Goal: Information Seeking & Learning: Learn about a topic

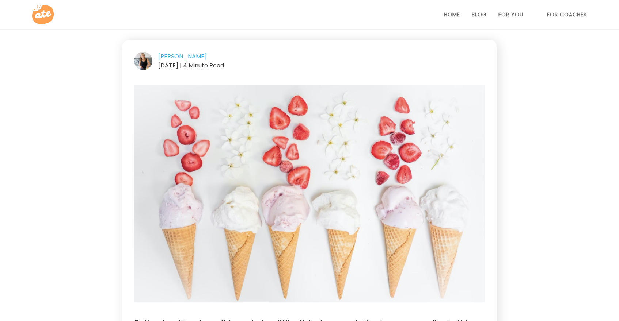
scroll to position [35, 0]
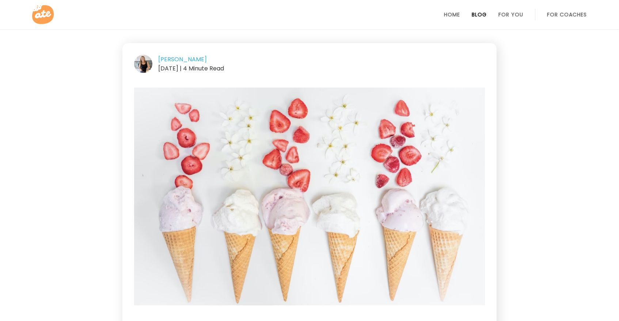
click at [478, 16] on link "Blog" at bounding box center [479, 15] width 15 height 6
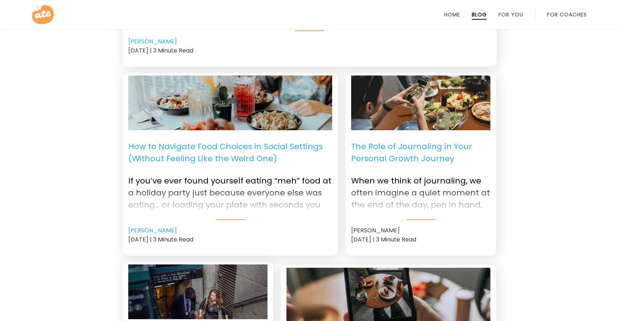
scroll to position [287, 0]
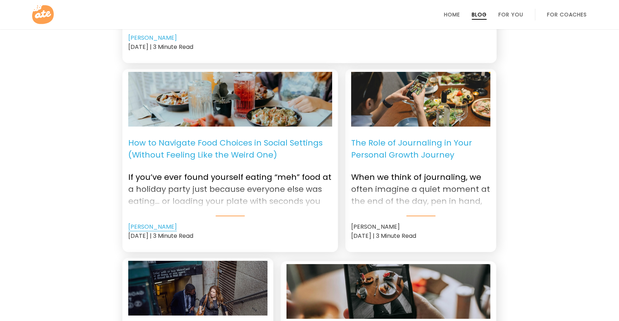
click at [153, 226] on link "[PERSON_NAME]" at bounding box center [152, 227] width 49 height 9
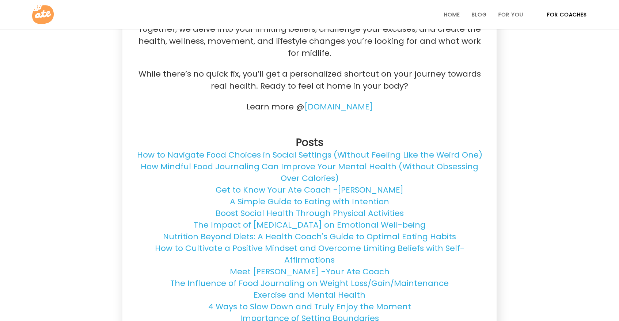
scroll to position [204, 0]
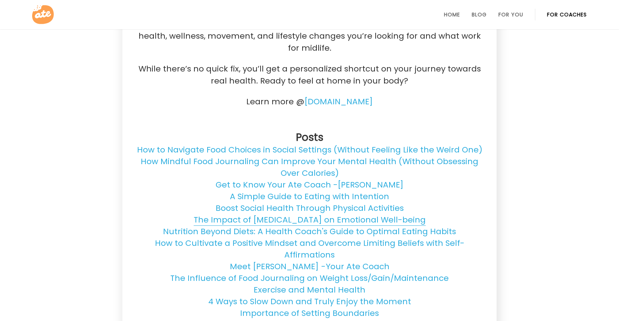
click at [306, 221] on link "The Impact of [MEDICAL_DATA] on Emotional Well-being" at bounding box center [310, 220] width 232 height 12
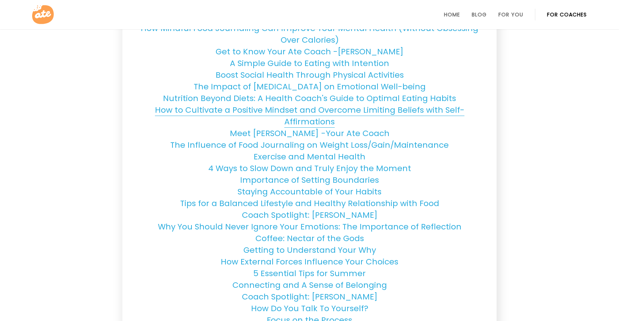
scroll to position [339, 0]
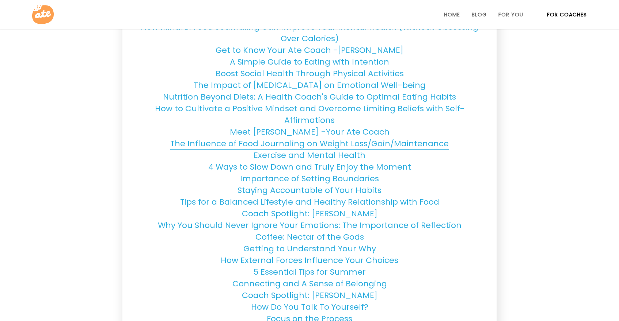
click at [365, 139] on link "The Influence of Food Journaling on Weight Loss/Gain/Maintenance" at bounding box center [309, 144] width 278 height 12
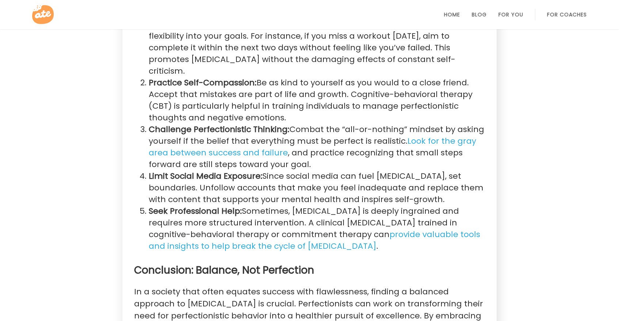
scroll to position [1274, 0]
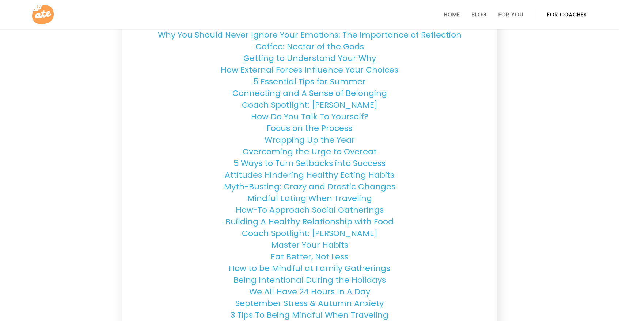
scroll to position [530, 0]
click at [307, 244] on link "Master Your Habits" at bounding box center [309, 245] width 77 height 12
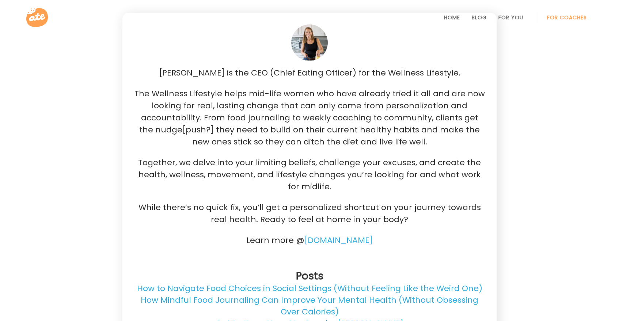
scroll to position [0, 0]
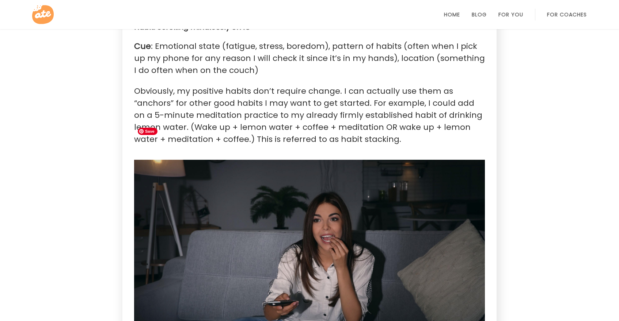
scroll to position [725, 0]
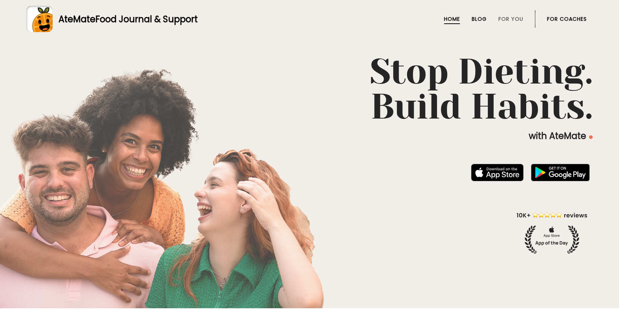
click at [477, 16] on link "Blog" at bounding box center [479, 19] width 15 height 6
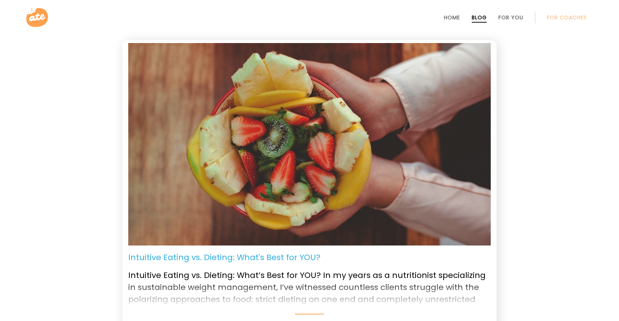
click at [39, 8] on icon at bounding box center [37, 17] width 23 height 23
